Goal: Task Accomplishment & Management: Complete application form

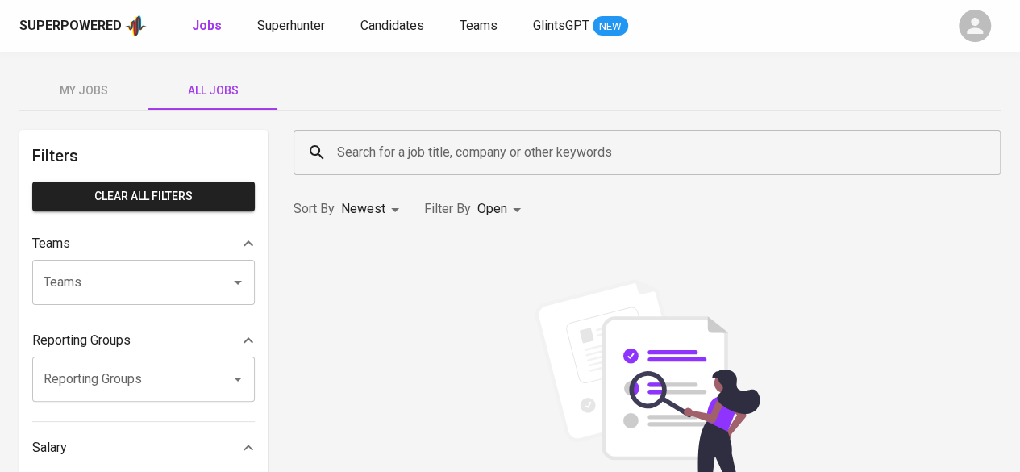
click at [987, 23] on div "button" at bounding box center [975, 26] width 32 height 32
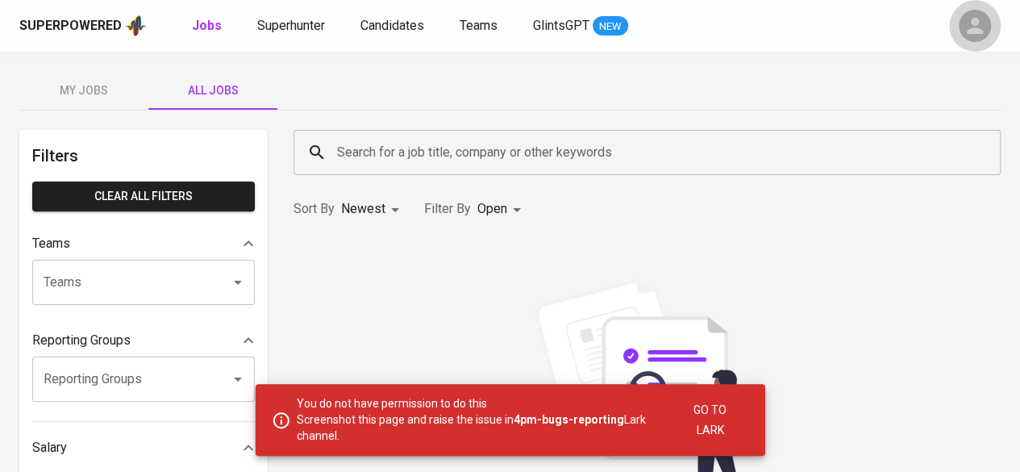
click at [971, 33] on icon "button" at bounding box center [975, 26] width 16 height 16
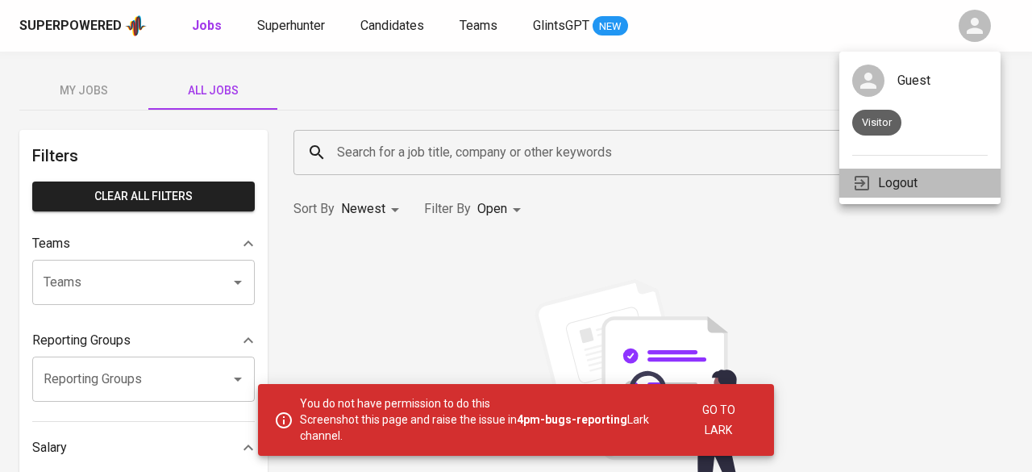
click at [921, 184] on li "Logout" at bounding box center [920, 183] width 161 height 29
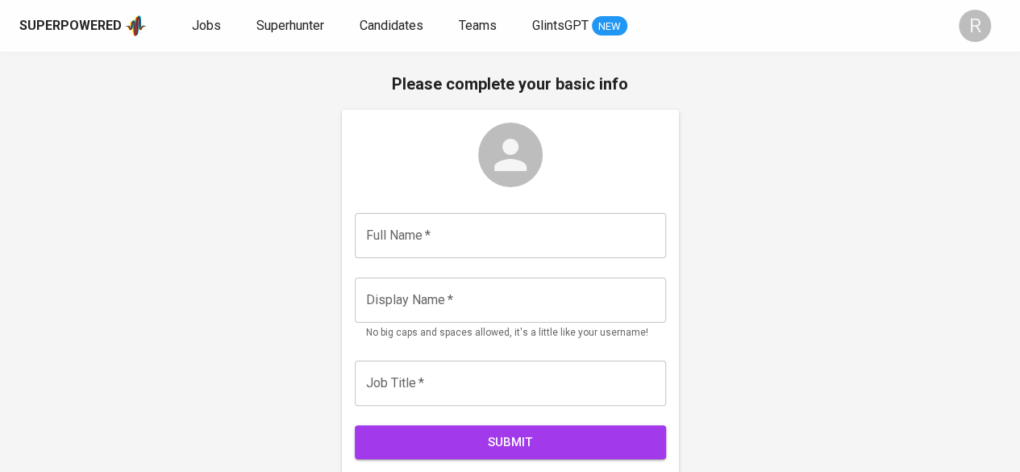
scroll to position [68, 0]
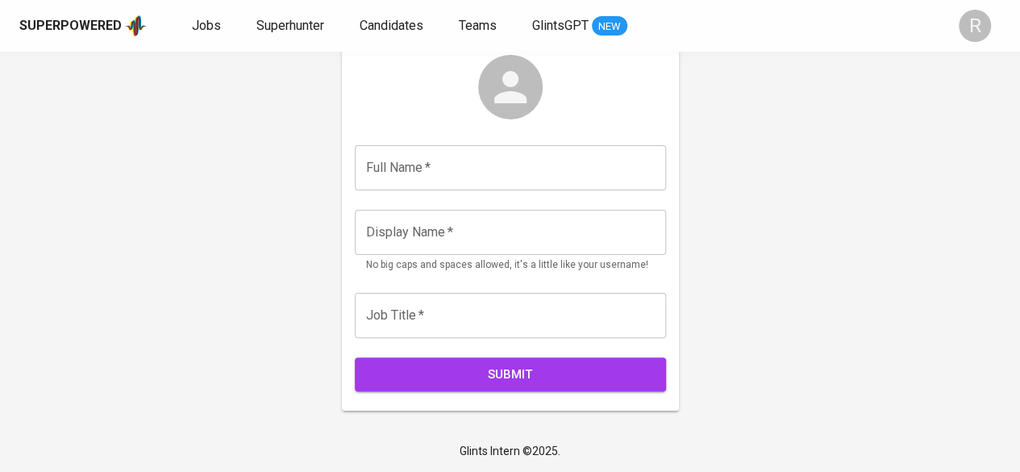
click at [977, 27] on div "R" at bounding box center [975, 26] width 32 height 32
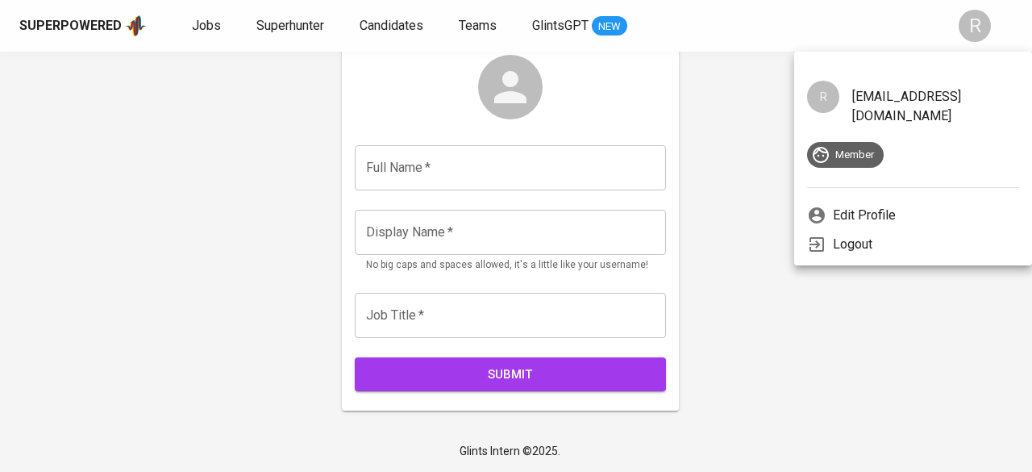
click at [977, 27] on div at bounding box center [516, 236] width 1032 height 472
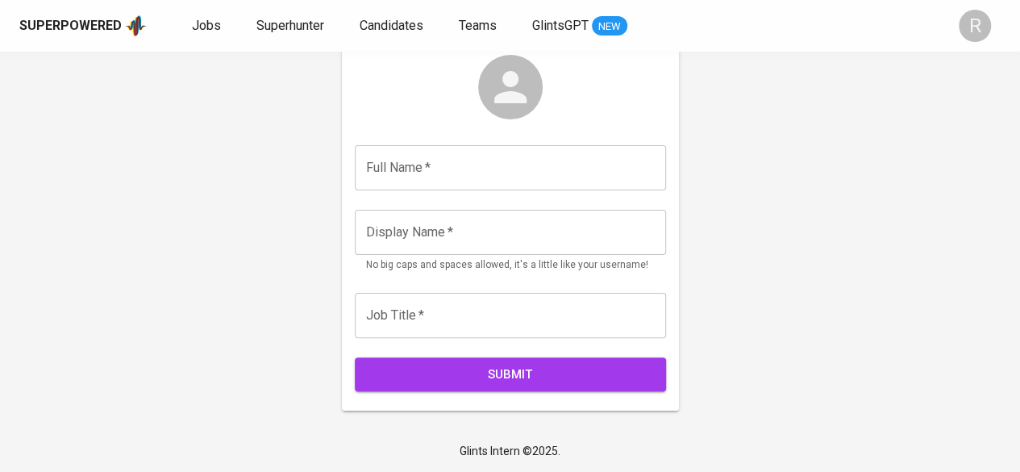
click at [391, 171] on input "text" at bounding box center [510, 167] width 311 height 45
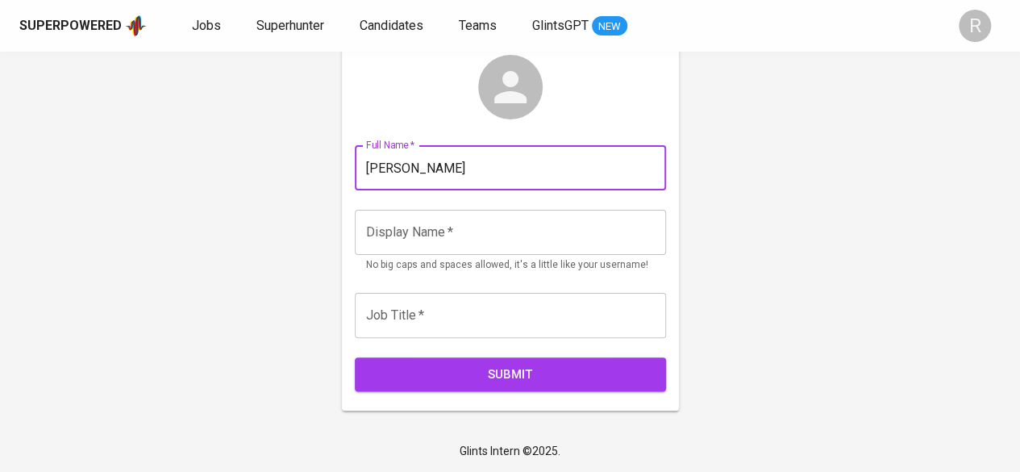
type input "Raafi Alhadi"
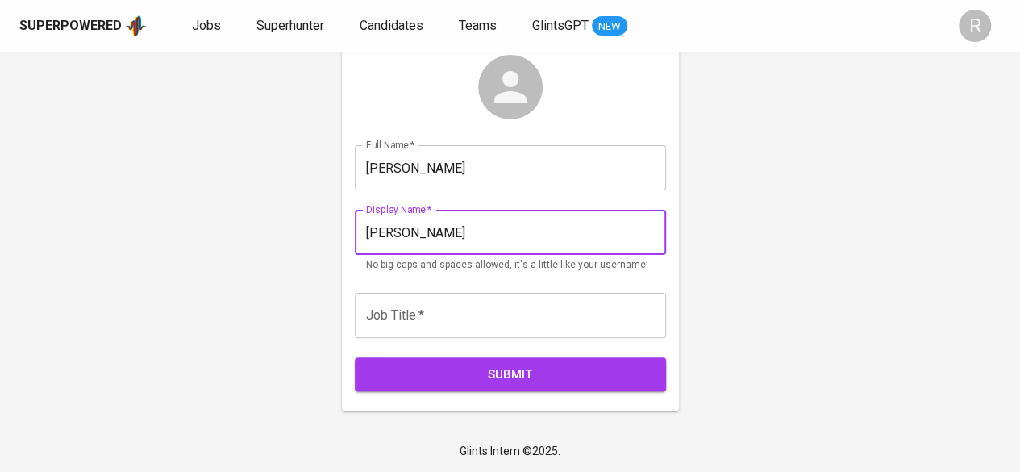
type input "Raafi Alhadi"
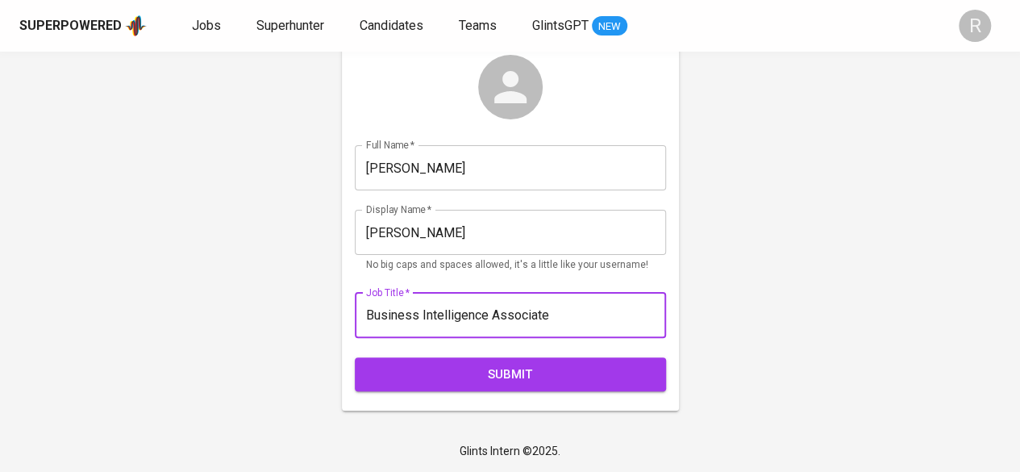
type input "Business Intelligence Associate"
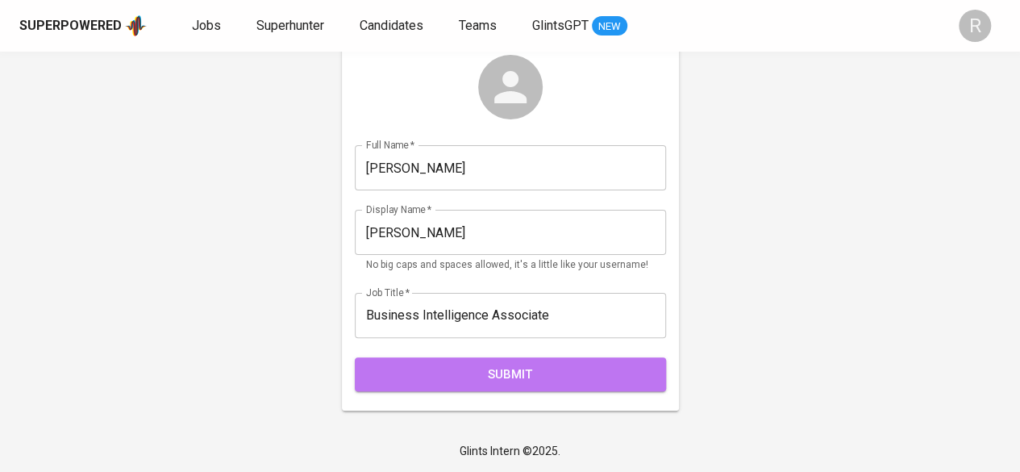
click at [570, 379] on span "Submit" at bounding box center [511, 374] width 276 height 21
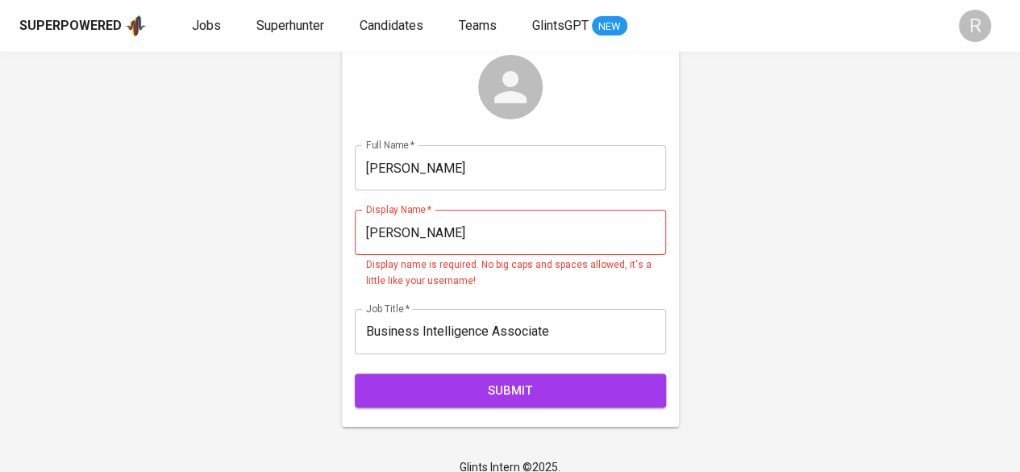
click at [521, 238] on input "Raafi Alhadi" at bounding box center [510, 232] width 311 height 45
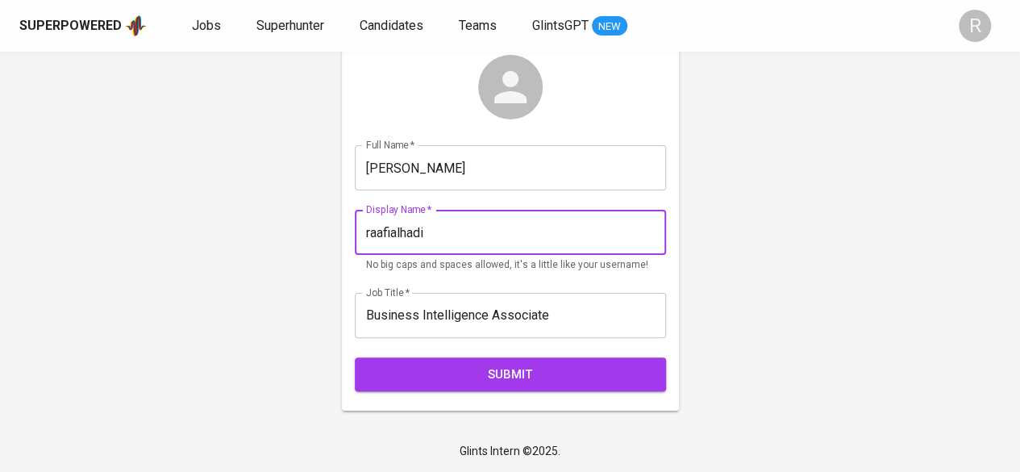
type input "raafialhadi"
click at [355, 357] on button "Submit" at bounding box center [510, 374] width 311 height 34
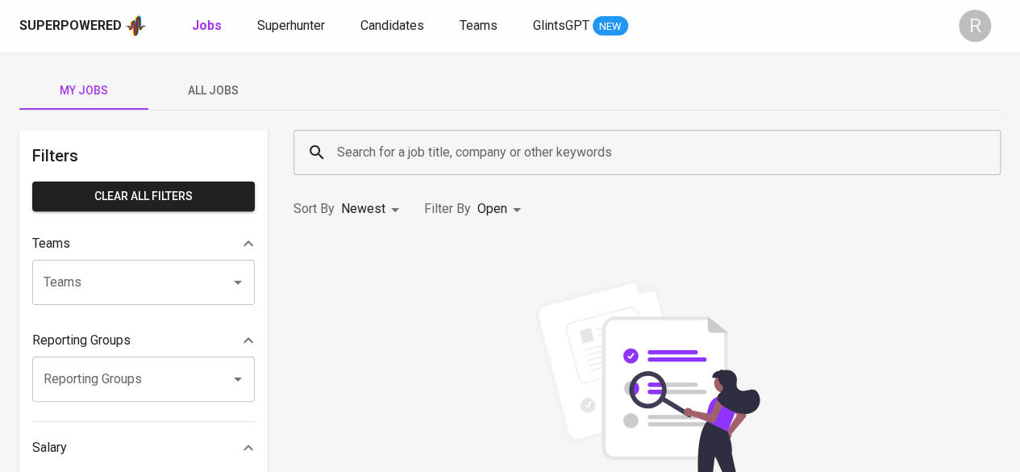
click at [979, 30] on div "R" at bounding box center [975, 26] width 32 height 32
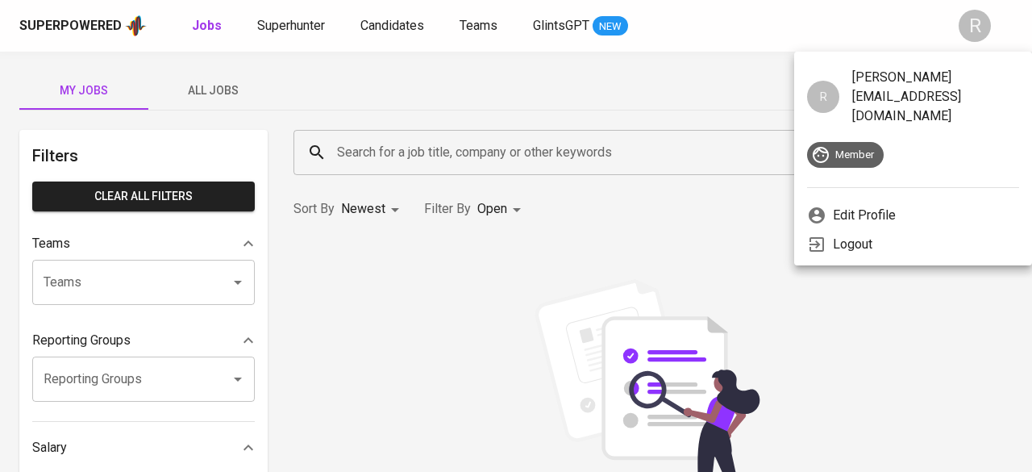
click at [498, 108] on div at bounding box center [516, 236] width 1032 height 472
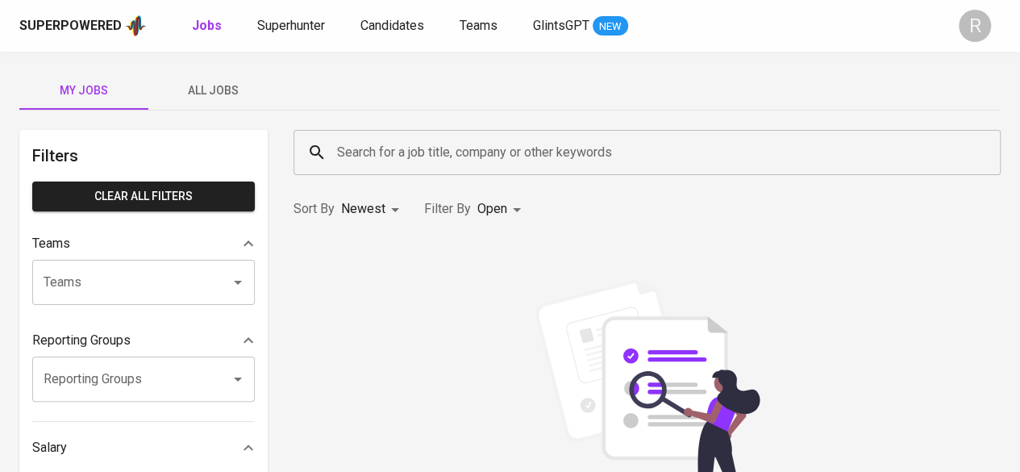
click at [288, 39] on div "Superpowered Jobs Superhunter Candidates Teams GlintsGPT NEW R" at bounding box center [510, 26] width 1020 height 52
click at [290, 23] on span "Superhunter" at bounding box center [291, 25] width 68 height 15
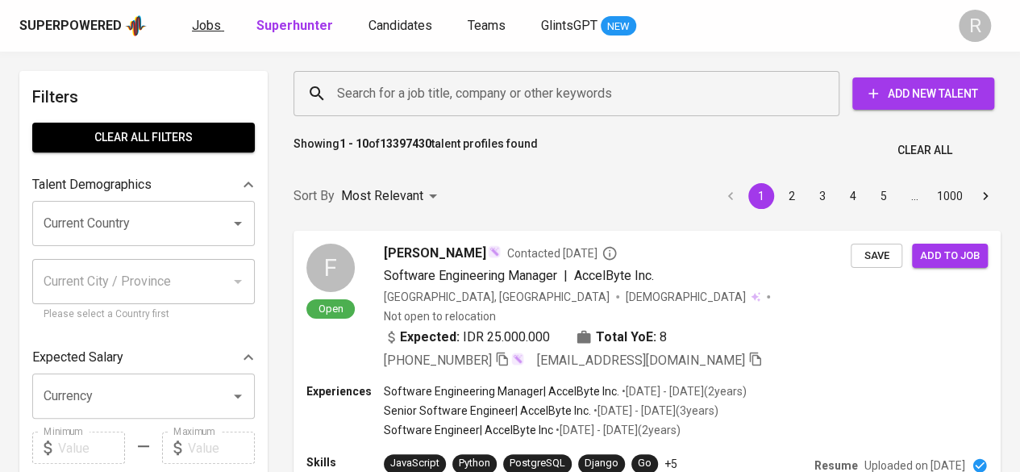
click at [214, 31] on span "Jobs" at bounding box center [206, 25] width 29 height 15
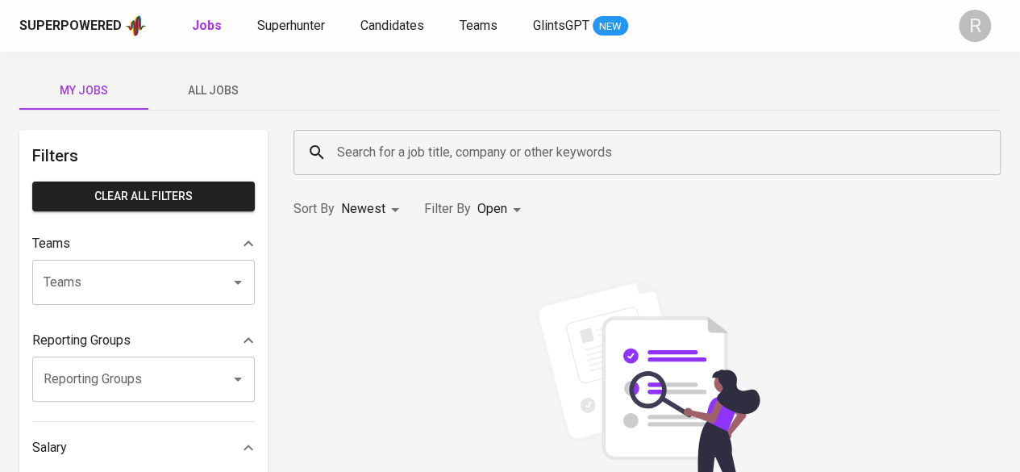
drag, startPoint x: 251, startPoint y: 32, endPoint x: 239, endPoint y: 36, distance: 12.8
click at [239, 36] on div "Superpowered Jobs Superhunter Candidates Teams GlintsGPT NEW" at bounding box center [484, 26] width 930 height 24
click at [286, 35] on link "Superhunter" at bounding box center [292, 26] width 71 height 20
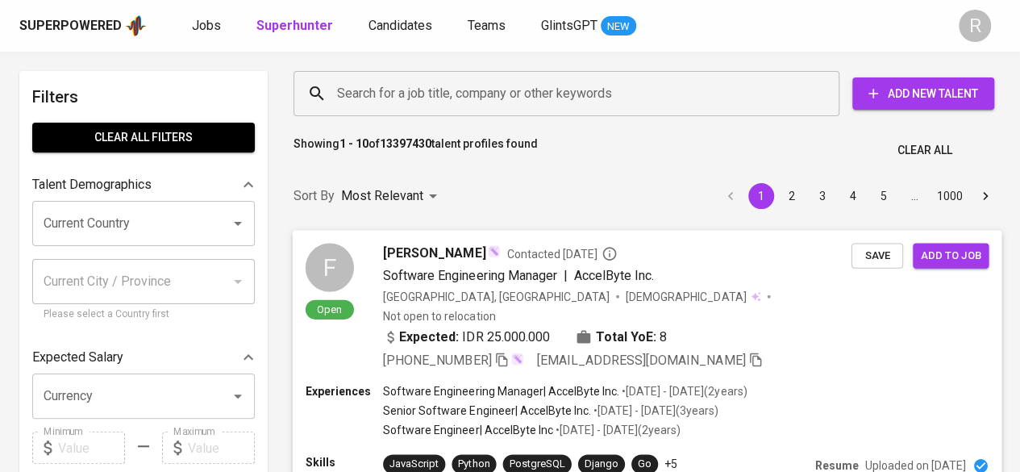
scroll to position [186, 0]
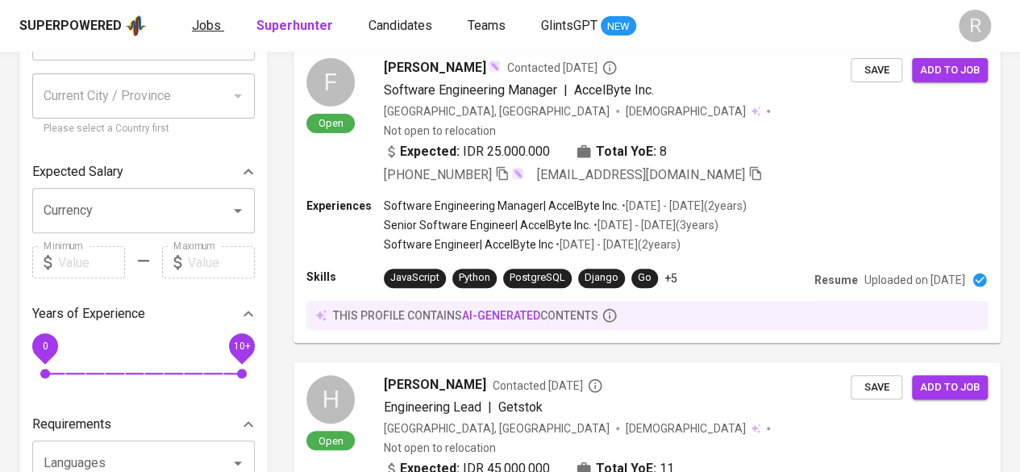
click at [205, 23] on span "Jobs" at bounding box center [206, 25] width 29 height 15
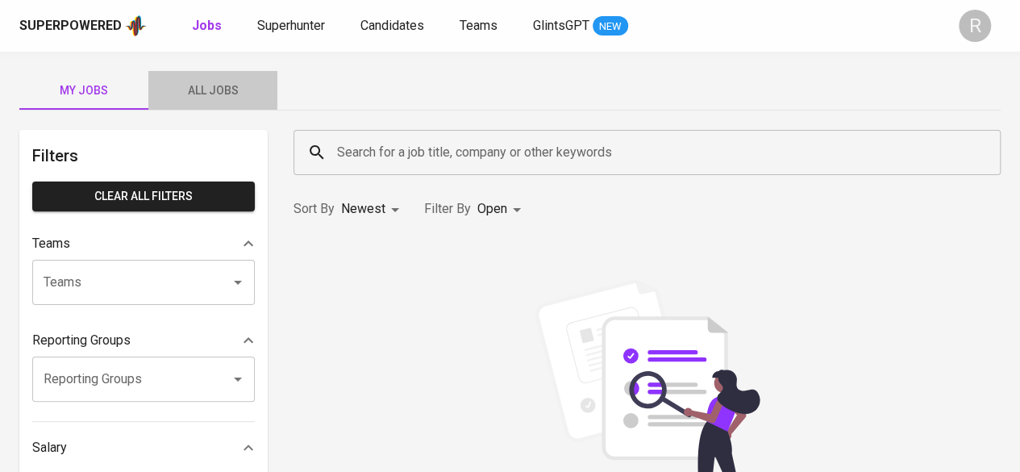
click at [211, 95] on span "All Jobs" at bounding box center [213, 91] width 110 height 20
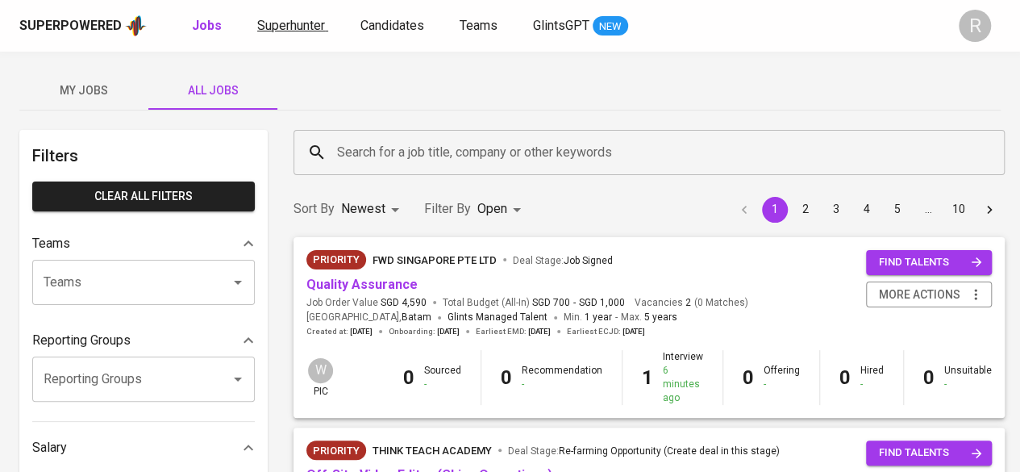
click at [292, 28] on span "Superhunter" at bounding box center [291, 25] width 68 height 15
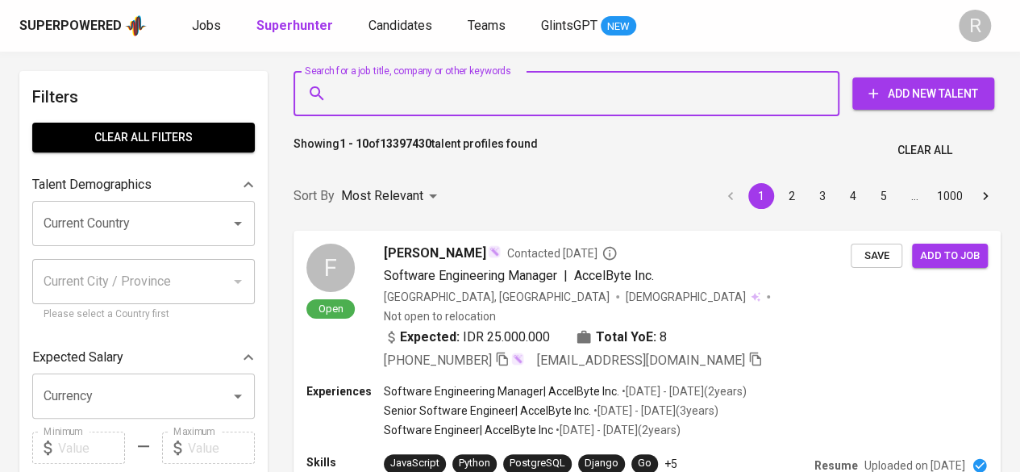
click at [527, 94] on input "Search for a job title, company or other keywords" at bounding box center [570, 93] width 475 height 31
type input "f"
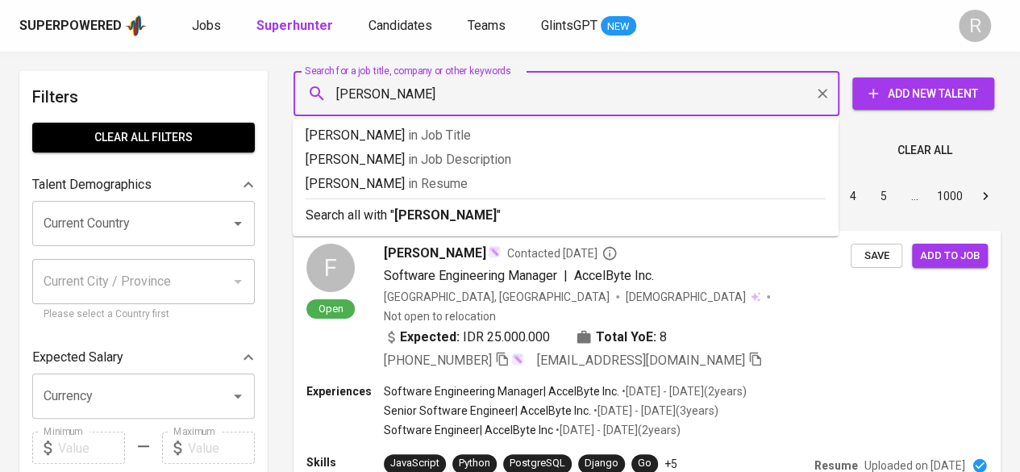
type input "raafi alhadi"
click at [748, 62] on div "Search for a job title, company or other keywords Search for a job title, compa…" at bounding box center [644, 93] width 727 height 71
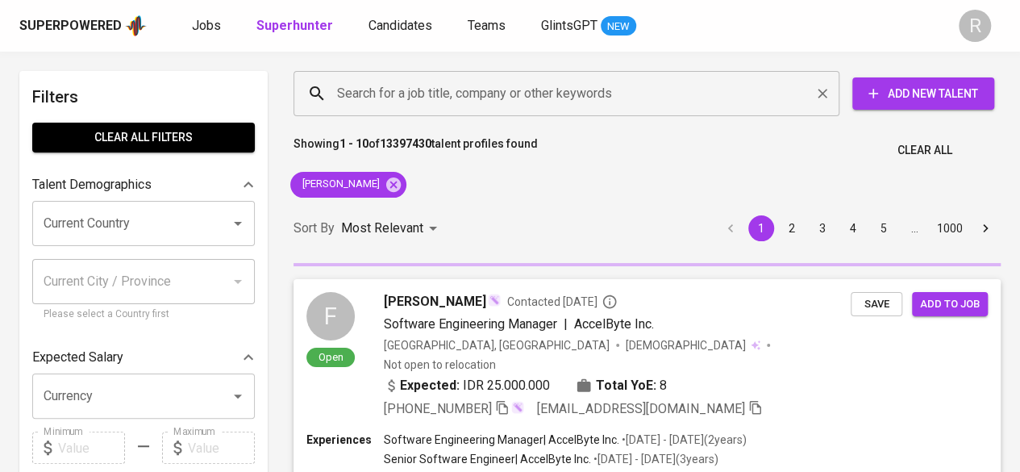
click at [573, 86] on input "Search for a job title, company or other keywords" at bounding box center [570, 93] width 475 height 31
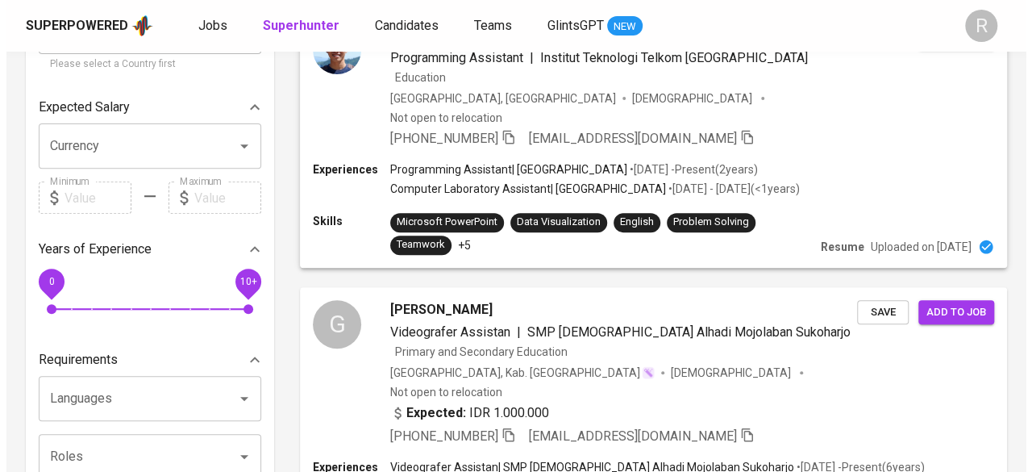
scroll to position [202, 0]
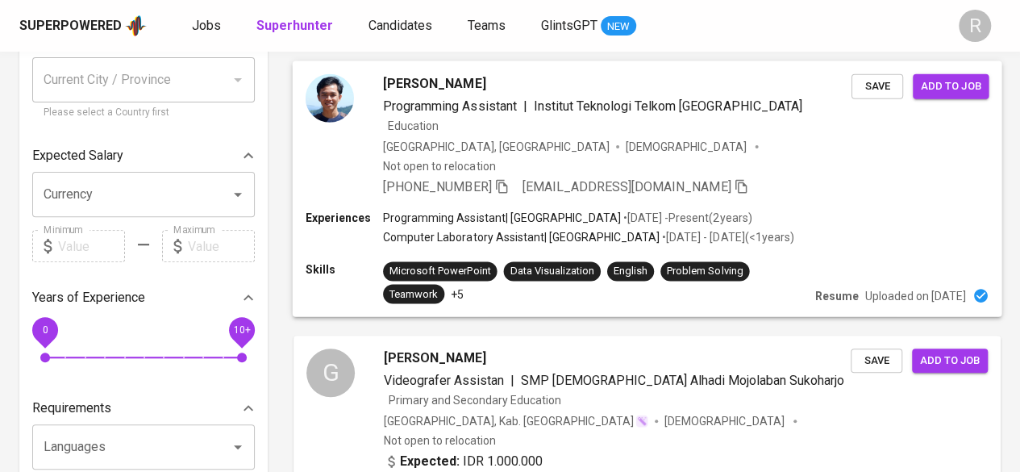
click at [603, 210] on p "Programming Assistant | Institut Teknologi Telkom Purwokerto" at bounding box center [502, 218] width 238 height 16
click at [411, 80] on div at bounding box center [510, 236] width 1020 height 472
click at [399, 87] on span "Raafi Alhadi" at bounding box center [434, 82] width 102 height 19
click at [386, 90] on span "Raafi Alhadi" at bounding box center [434, 82] width 102 height 19
click at [327, 111] on img at bounding box center [330, 97] width 48 height 48
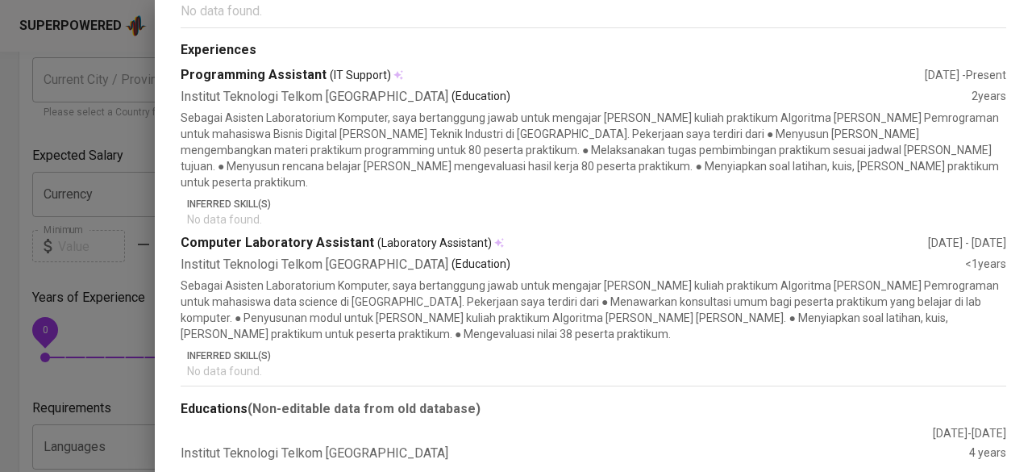
scroll to position [0, 0]
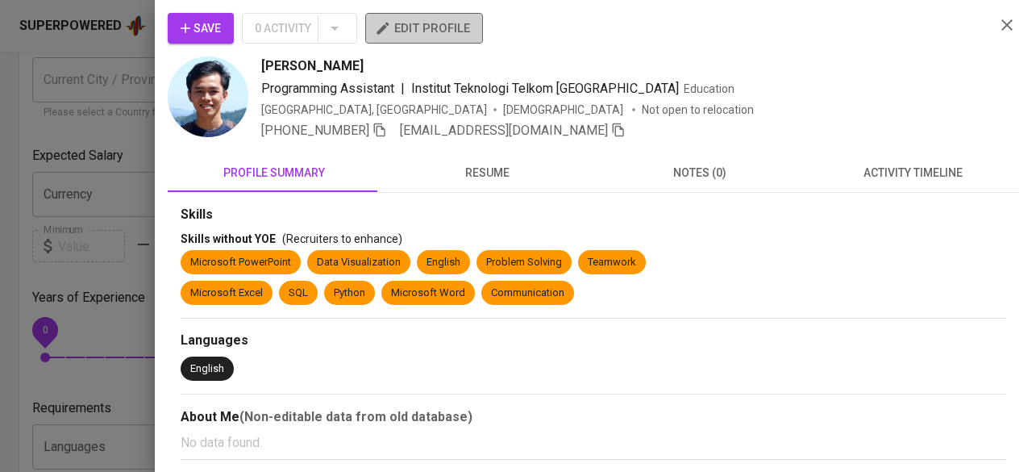
click at [460, 24] on span "edit profile" at bounding box center [424, 28] width 92 height 21
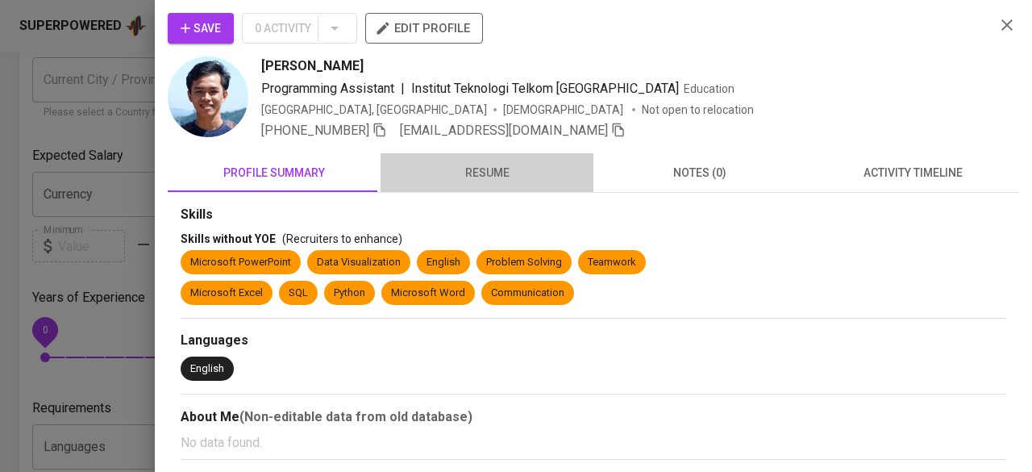
click at [486, 164] on span "resume" at bounding box center [487, 173] width 194 height 20
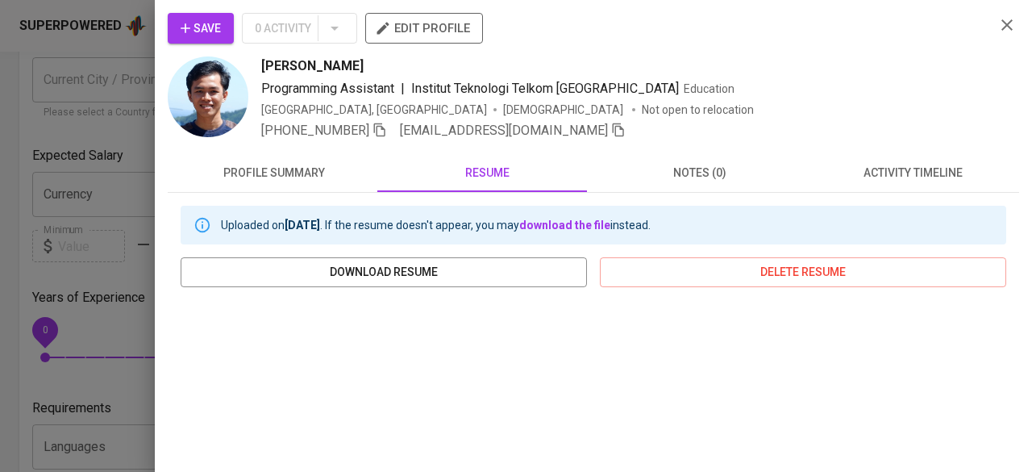
scroll to position [146, 0]
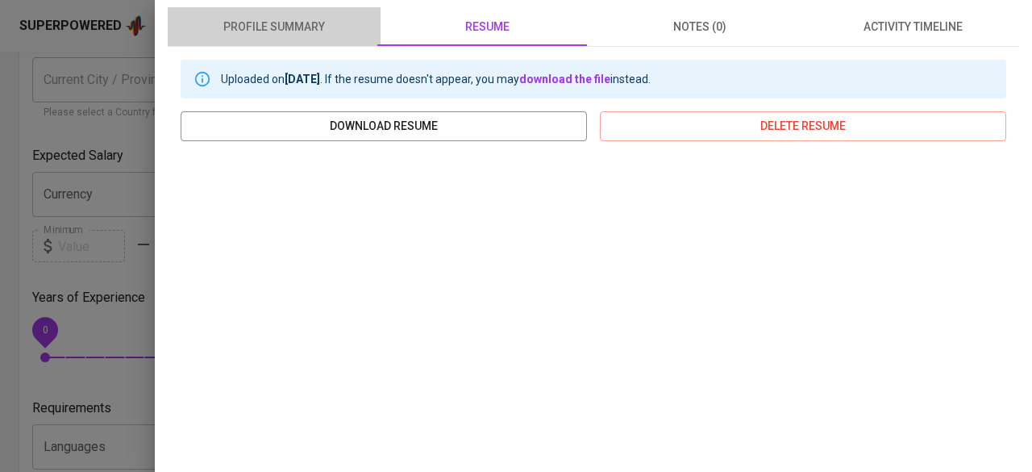
click at [298, 21] on span "profile summary" at bounding box center [274, 27] width 194 height 20
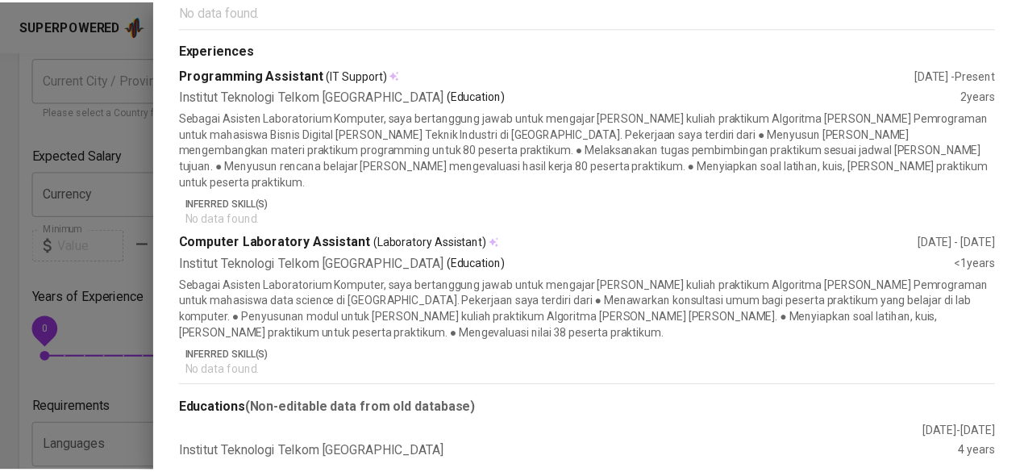
scroll to position [0, 0]
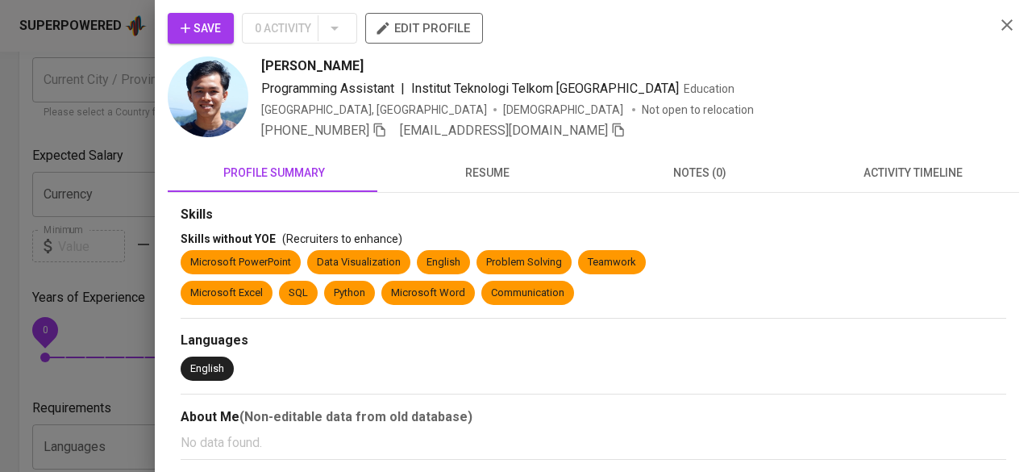
click at [39, 207] on div at bounding box center [516, 236] width 1032 height 472
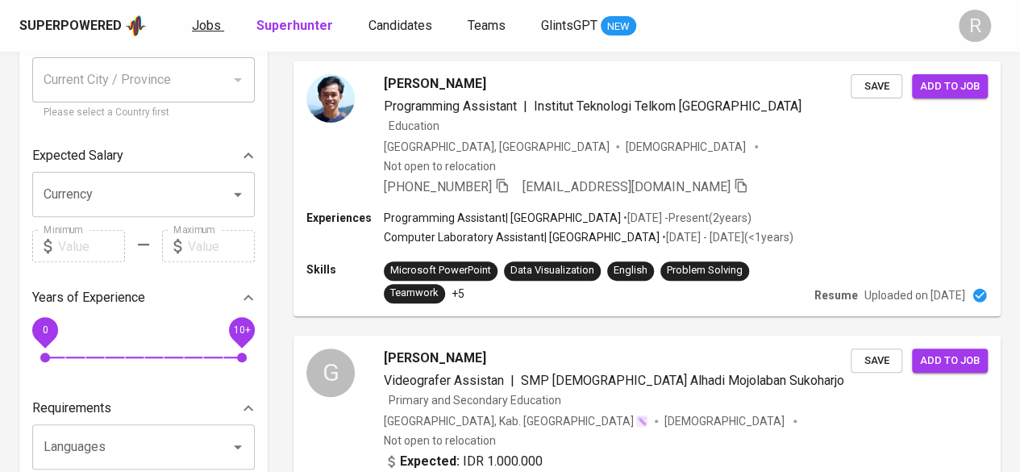
click at [194, 23] on span "Jobs" at bounding box center [206, 25] width 29 height 15
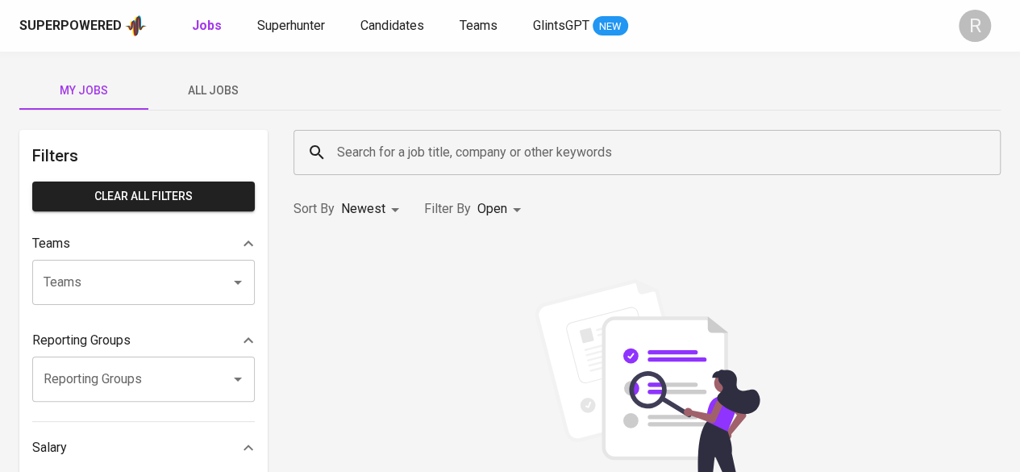
click at [215, 94] on span "All Jobs" at bounding box center [213, 91] width 110 height 20
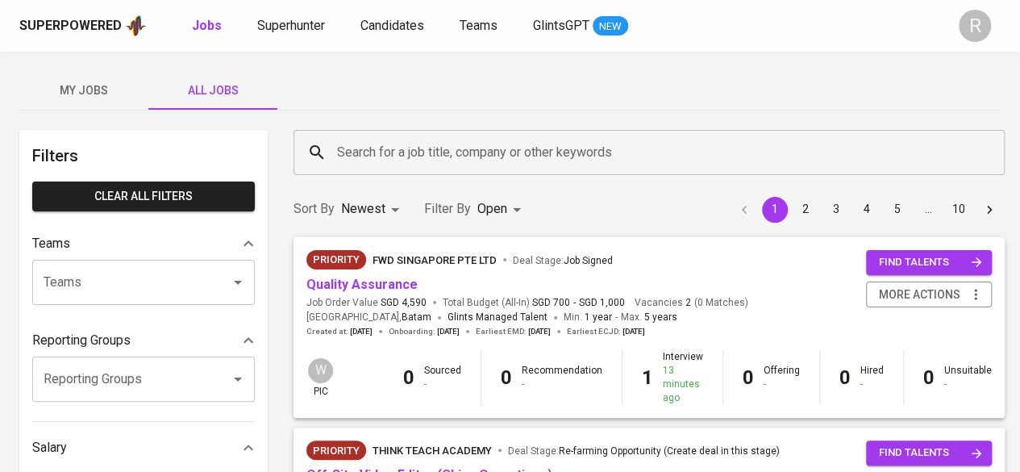
click at [265, 40] on div "Superpowered Jobs Superhunter Candidates Teams GlintsGPT NEW R" at bounding box center [510, 26] width 1020 height 52
click at [286, 30] on span "Superhunter" at bounding box center [291, 25] width 68 height 15
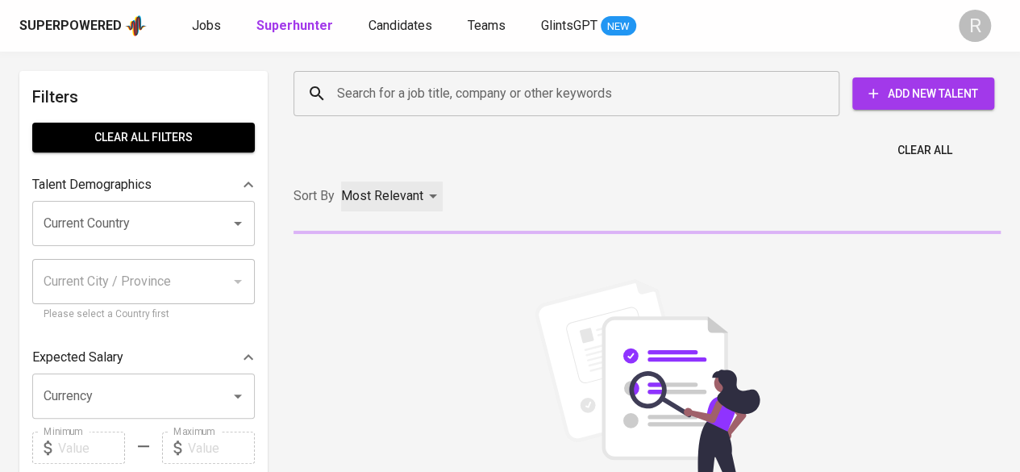
click at [398, 191] on p "Most Relevant" at bounding box center [382, 195] width 82 height 19
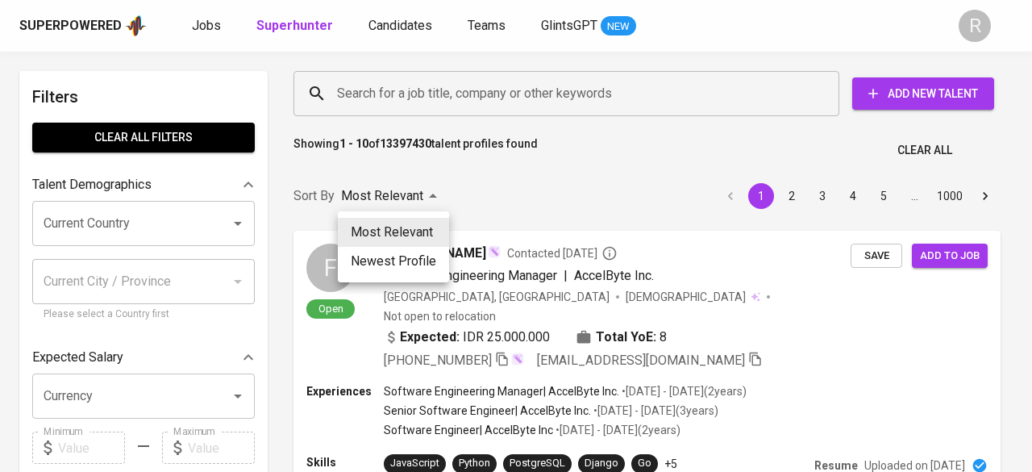
click at [565, 182] on div at bounding box center [516, 236] width 1032 height 472
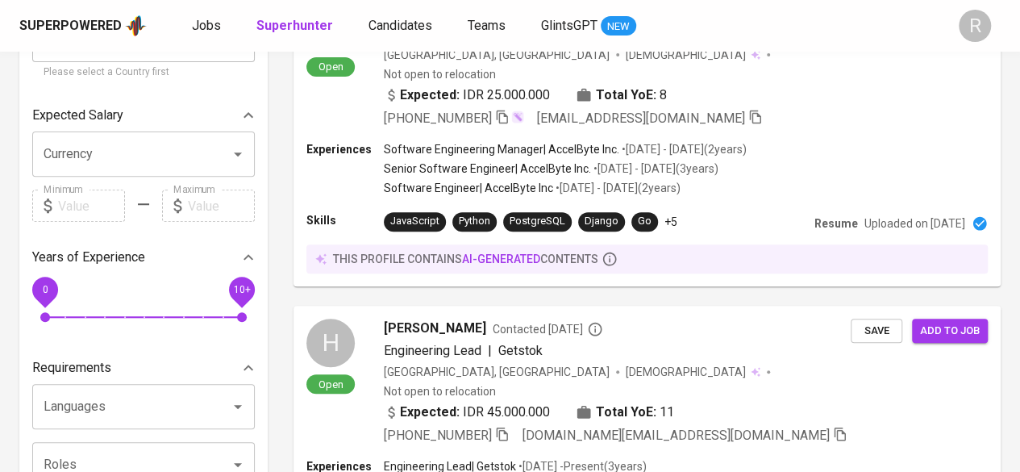
scroll to position [403, 0]
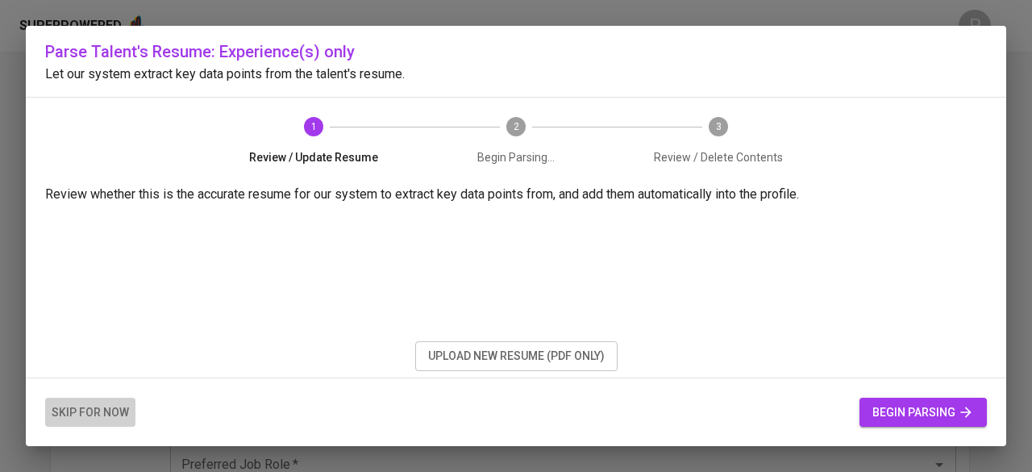
click at [83, 409] on span "skip for now" at bounding box center [90, 412] width 77 height 20
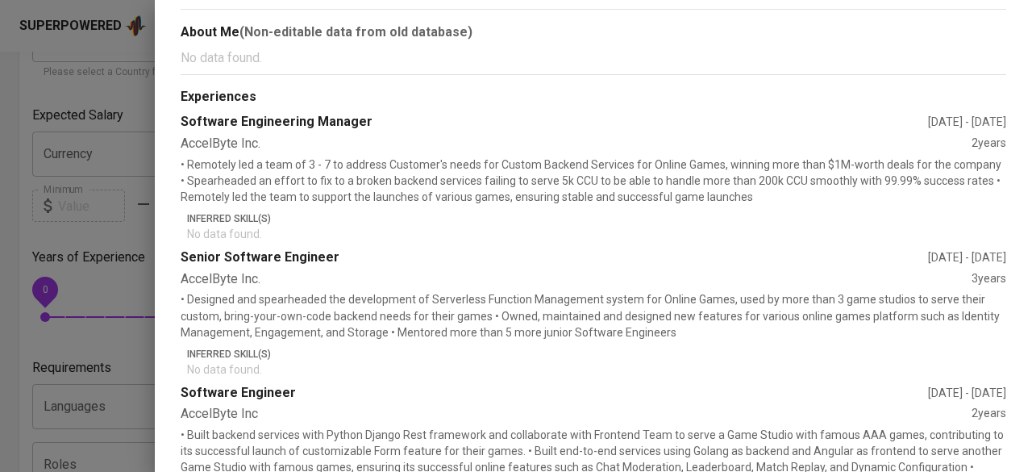
scroll to position [571, 0]
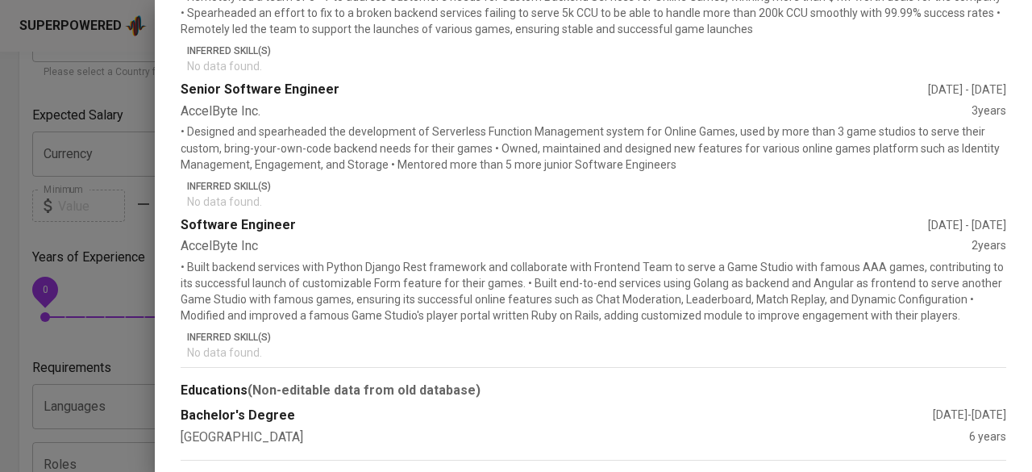
click at [140, 267] on div at bounding box center [516, 236] width 1032 height 472
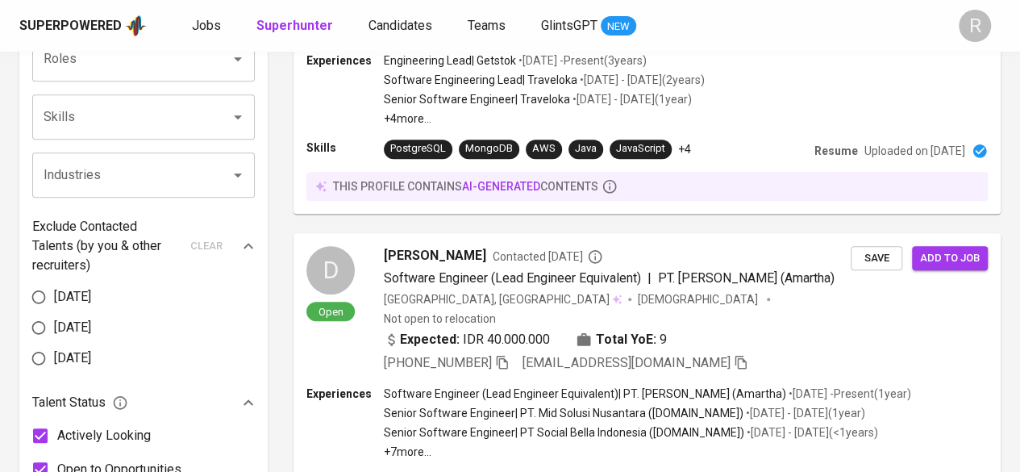
scroll to position [0, 0]
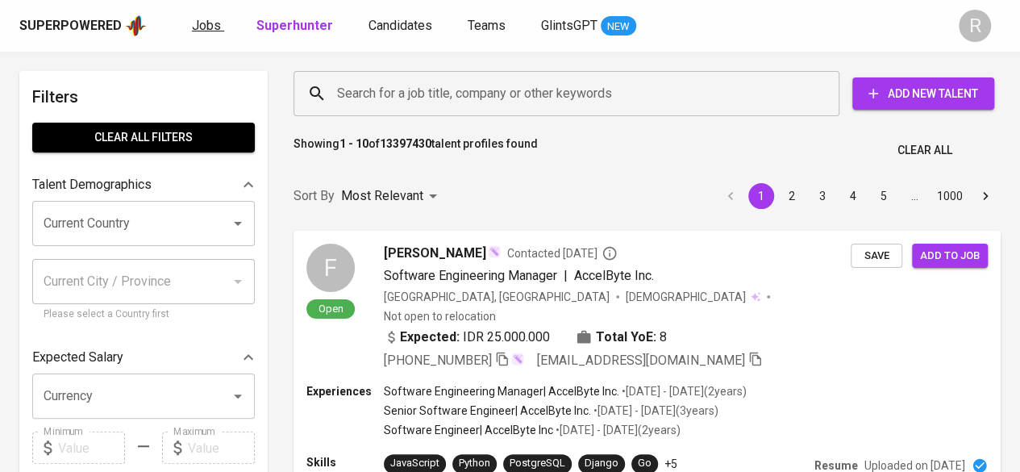
click at [205, 32] on span "Jobs" at bounding box center [206, 25] width 29 height 15
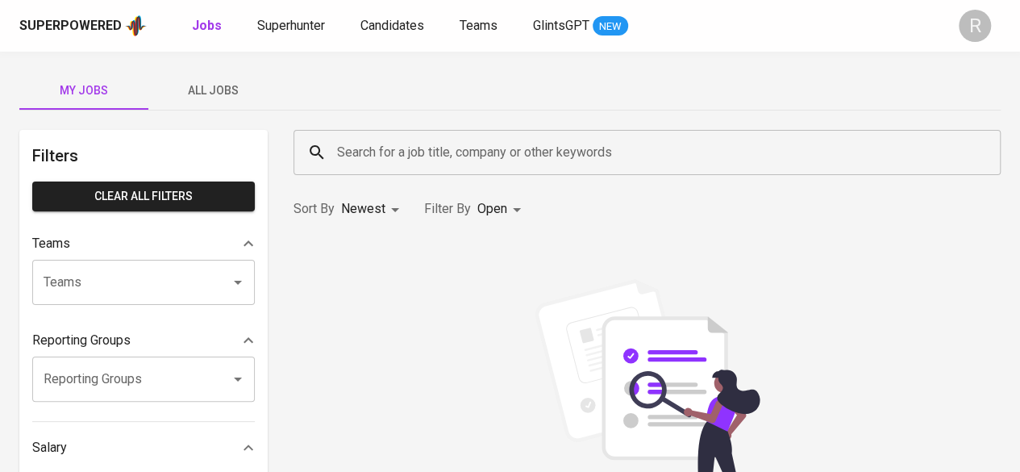
click at [218, 109] on button "All Jobs" at bounding box center [212, 90] width 129 height 39
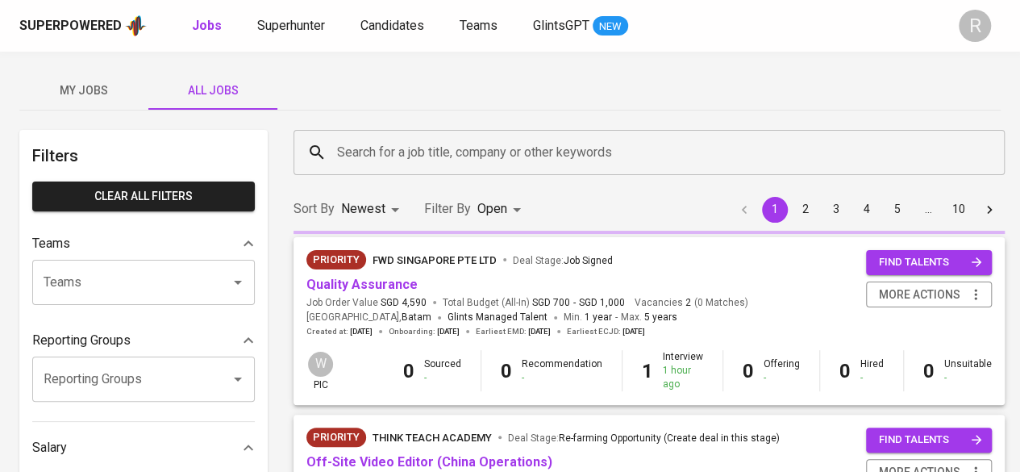
click at [218, 103] on button "All Jobs" at bounding box center [212, 90] width 129 height 39
click at [443, 301] on span "Total Budget (All-In) SGD 700 - SGD 1,000" at bounding box center [534, 303] width 182 height 14
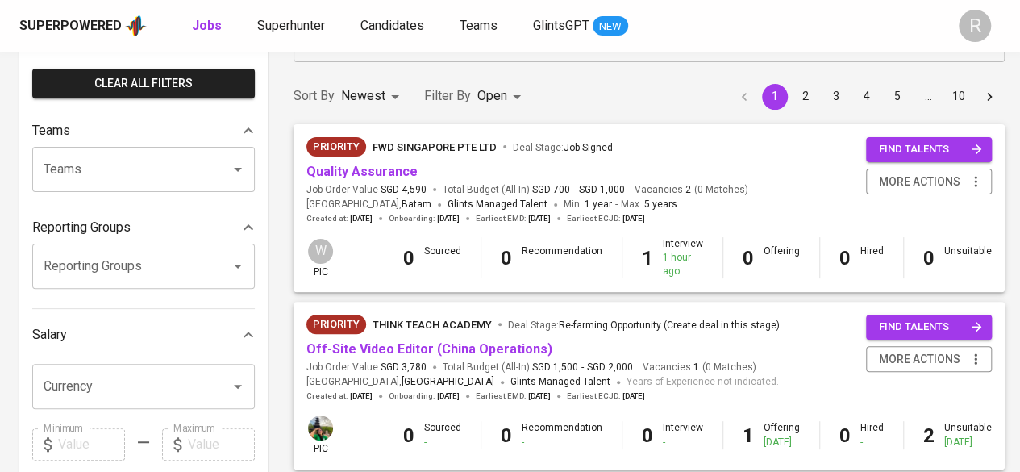
scroll to position [108, 0]
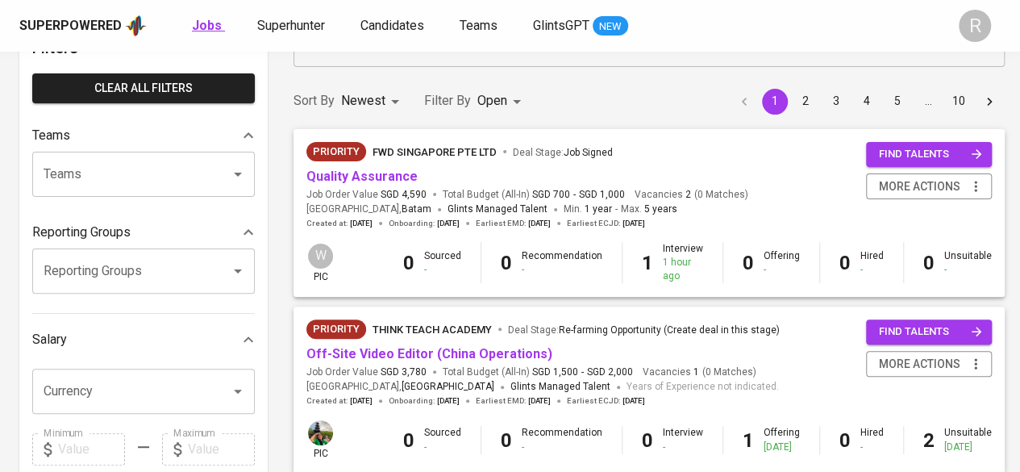
click at [203, 25] on b "Jobs" at bounding box center [207, 25] width 30 height 15
type input "OPEN"
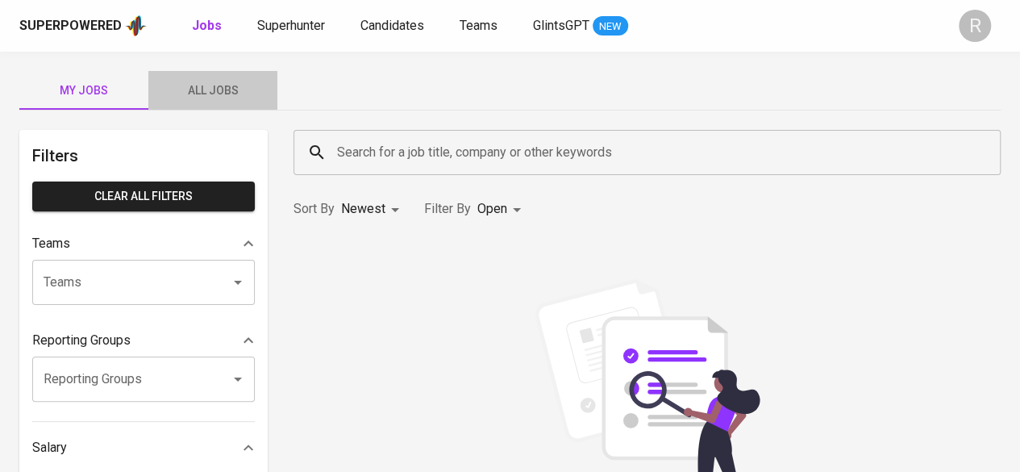
click at [230, 107] on button "All Jobs" at bounding box center [212, 90] width 129 height 39
